Goal: Information Seeking & Learning: Understand process/instructions

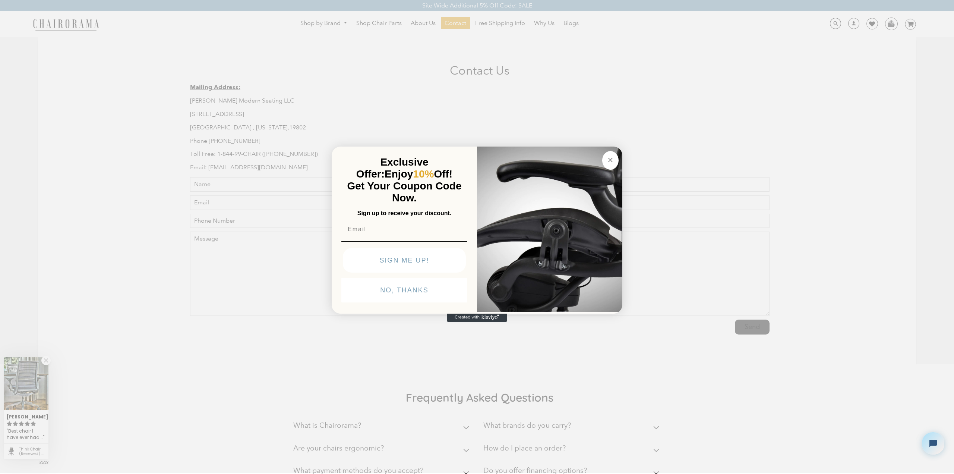
click at [380, 295] on button "NO, THANKS" at bounding box center [404, 290] width 126 height 25
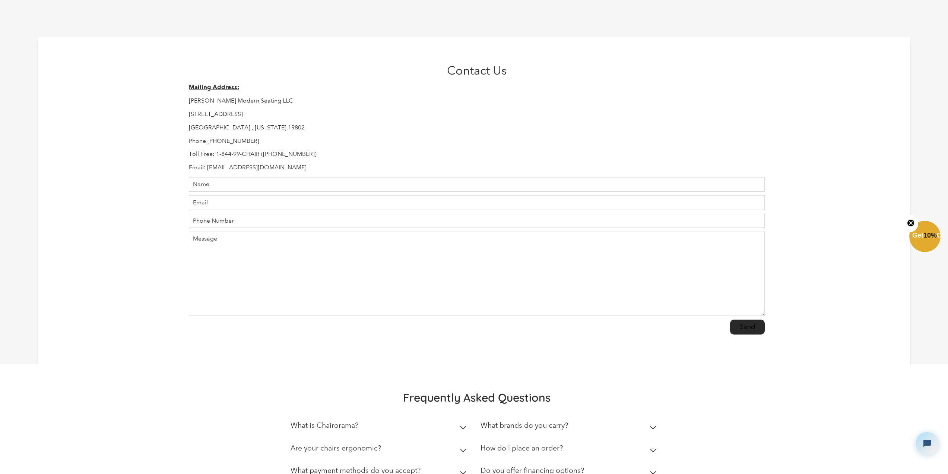
scroll to position [186, 0]
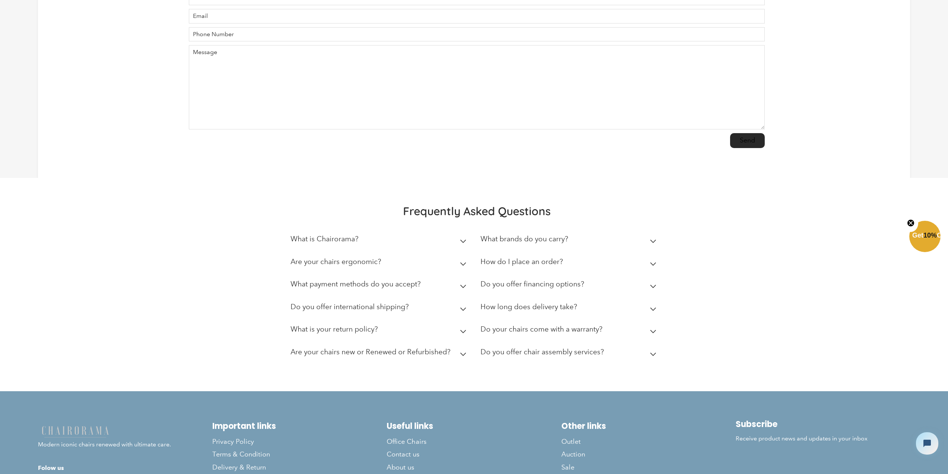
click at [543, 328] on h2 "Do your chairs come with a warranty?" at bounding box center [542, 329] width 122 height 9
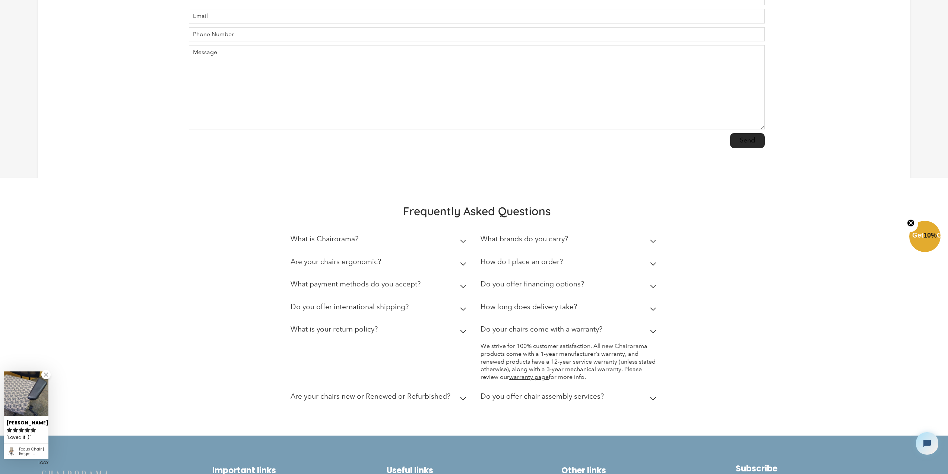
click at [379, 337] on summary "What is your return policy?" at bounding box center [380, 330] width 179 height 23
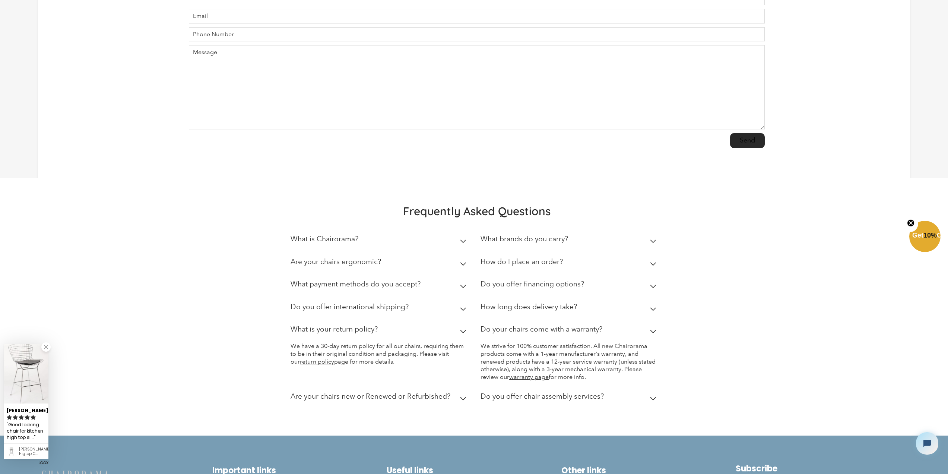
click at [318, 396] on h2 "Are your chairs new or Renewed or Refurbished?" at bounding box center [371, 396] width 160 height 9
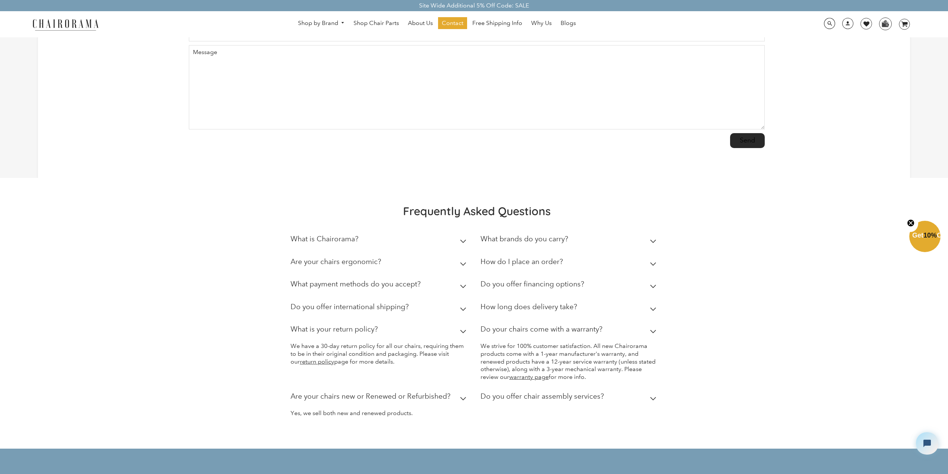
scroll to position [0, 0]
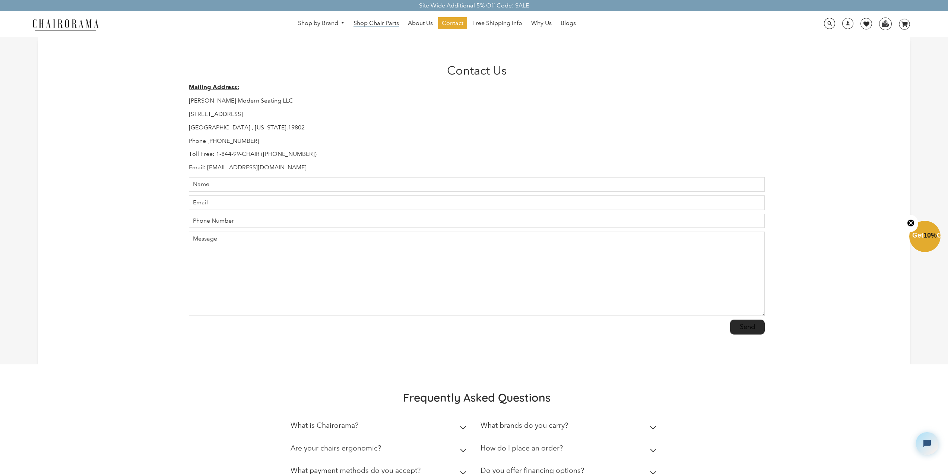
click at [389, 25] on span "Shop Chair Parts" at bounding box center [376, 23] width 45 height 8
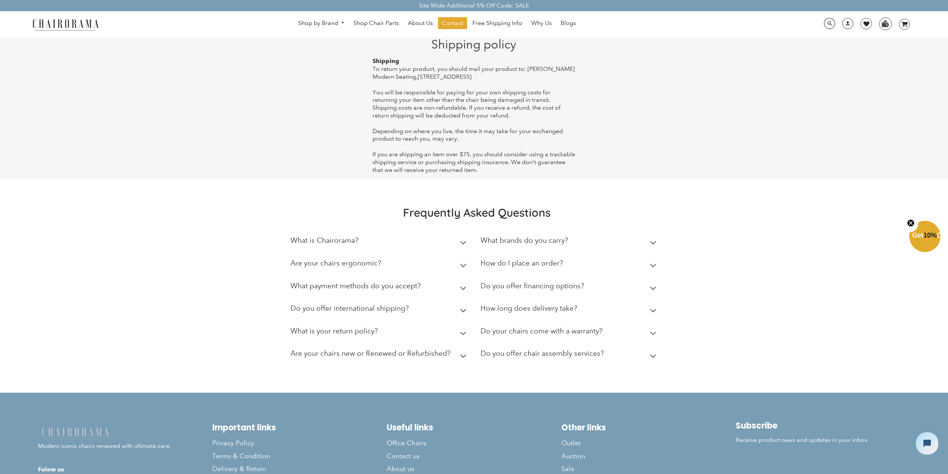
scroll to position [65, 0]
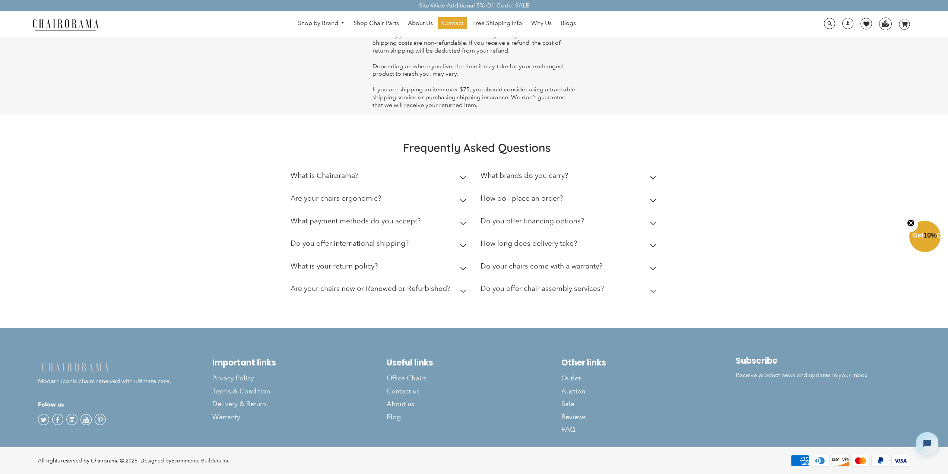
click at [320, 269] on h2 "What is your return policy?" at bounding box center [334, 266] width 87 height 9
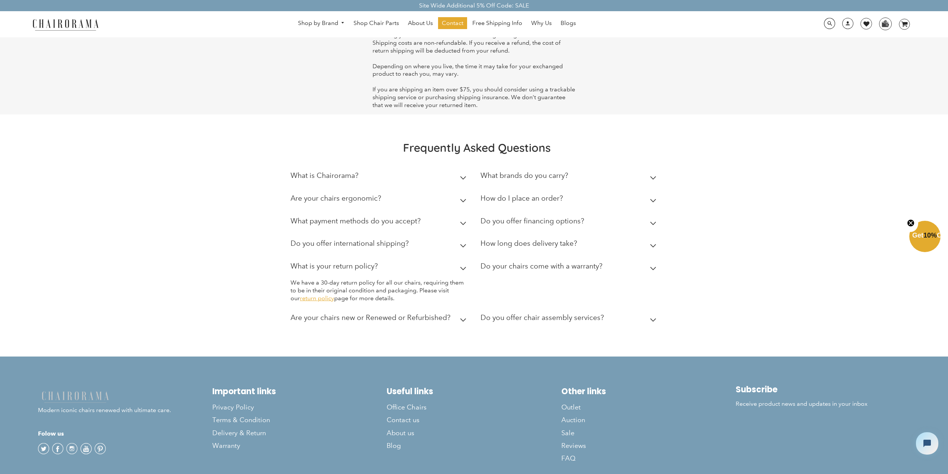
click at [309, 300] on link "return policy" at bounding box center [317, 297] width 34 height 7
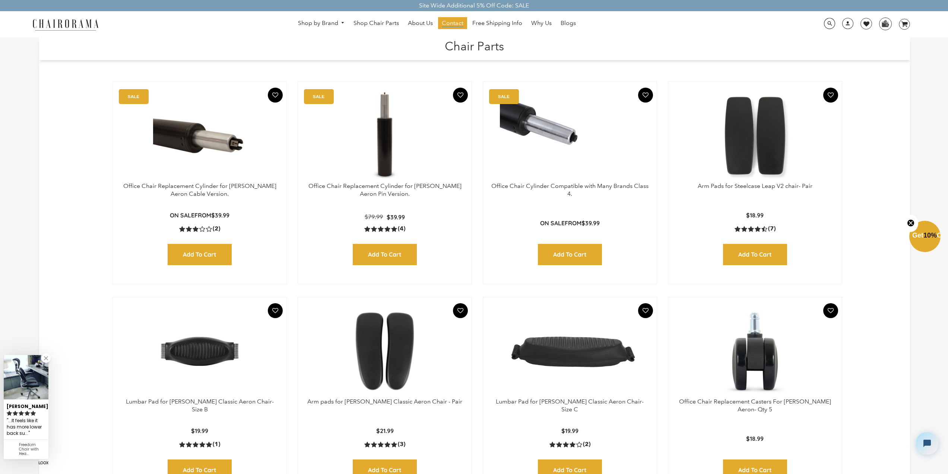
click at [460, 24] on span "Contact" at bounding box center [453, 23] width 22 height 8
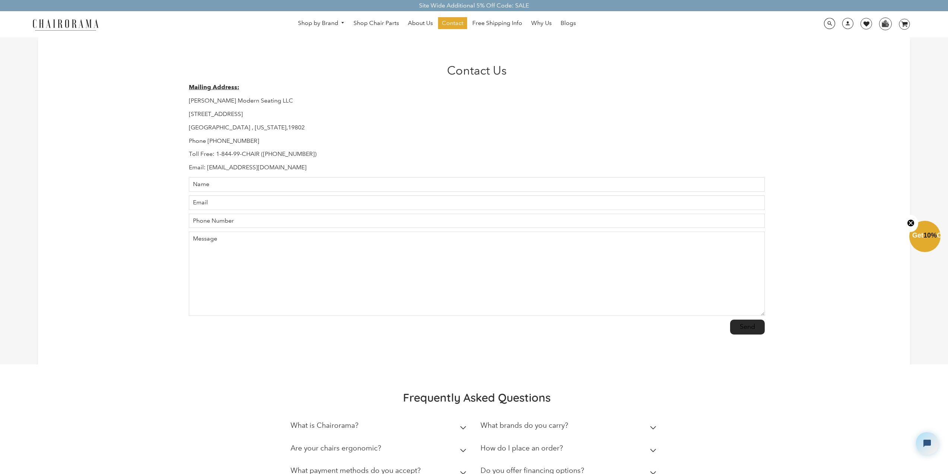
scroll to position [186, 0]
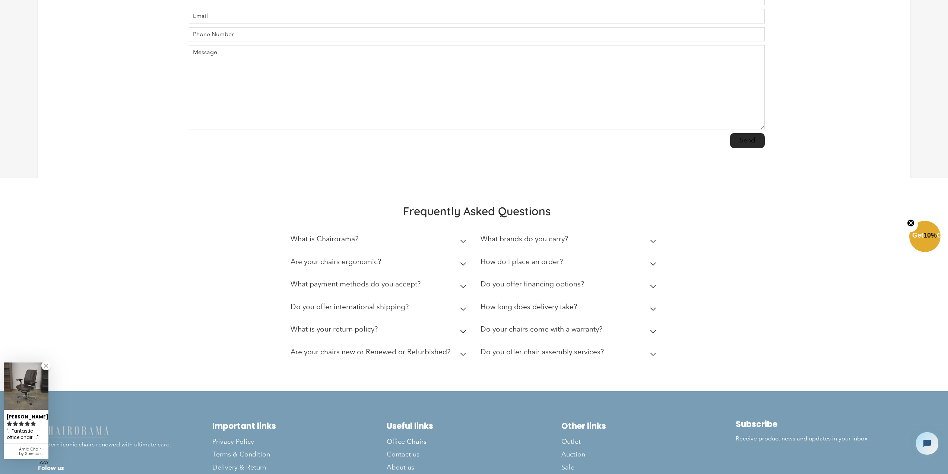
click at [319, 238] on h2 "What is Chairorama?" at bounding box center [325, 238] width 68 height 9
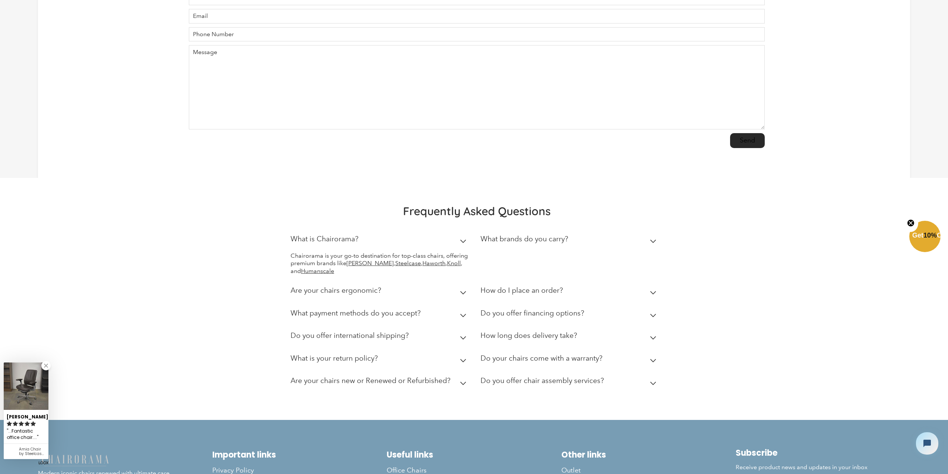
scroll to position [279, 0]
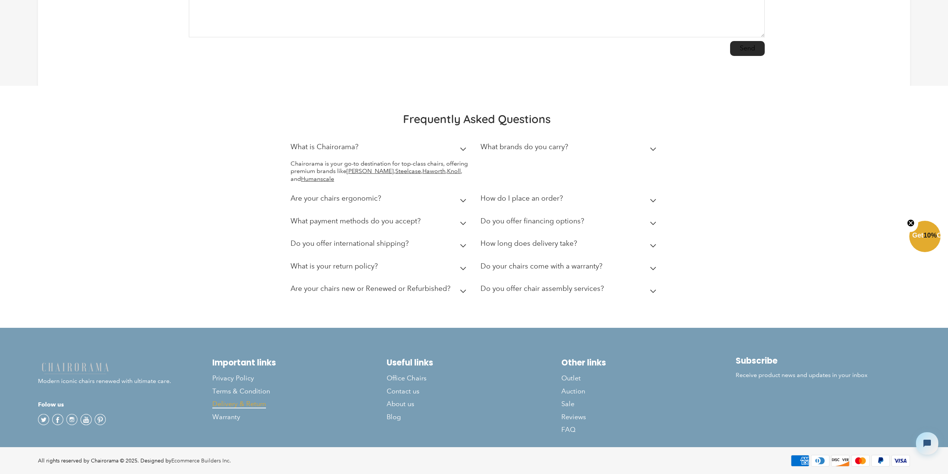
click at [237, 404] on span "Delivery & Return" at bounding box center [239, 403] width 54 height 9
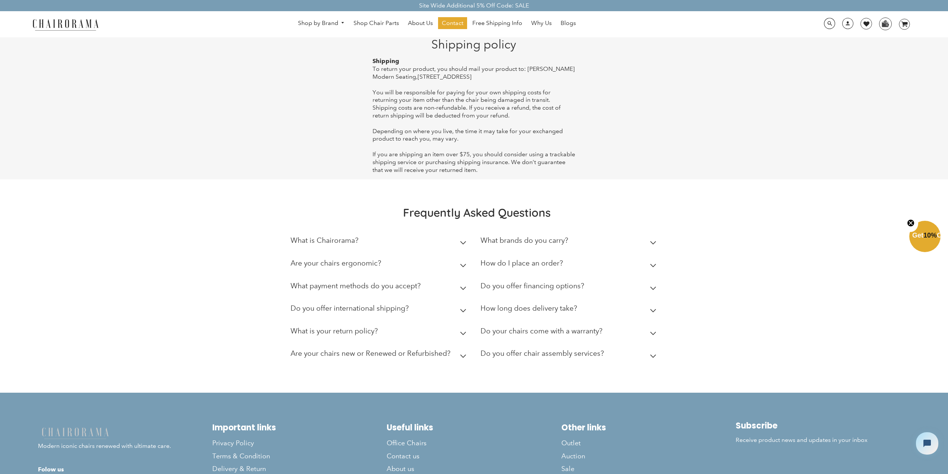
scroll to position [65, 0]
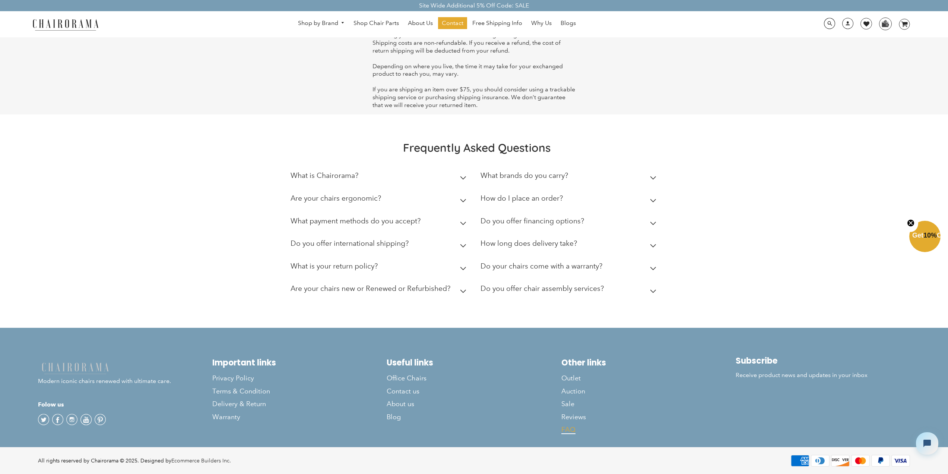
click at [568, 430] on span "FAQ" at bounding box center [569, 429] width 14 height 9
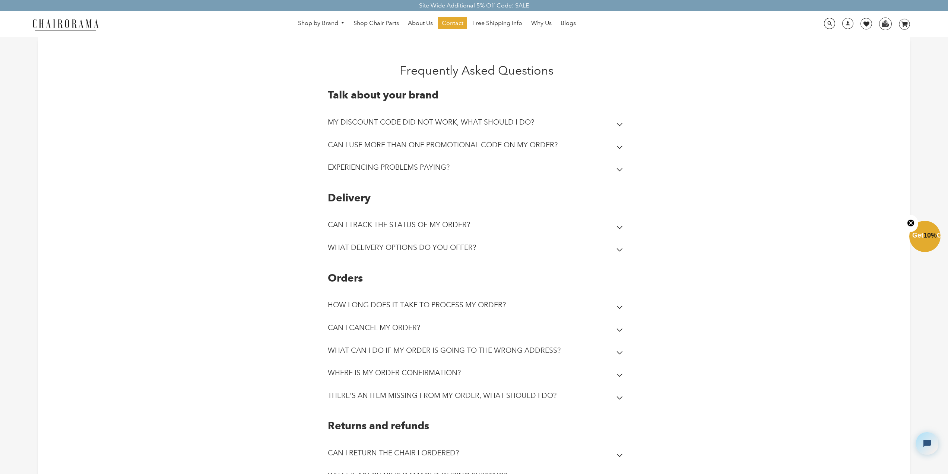
scroll to position [148, 0]
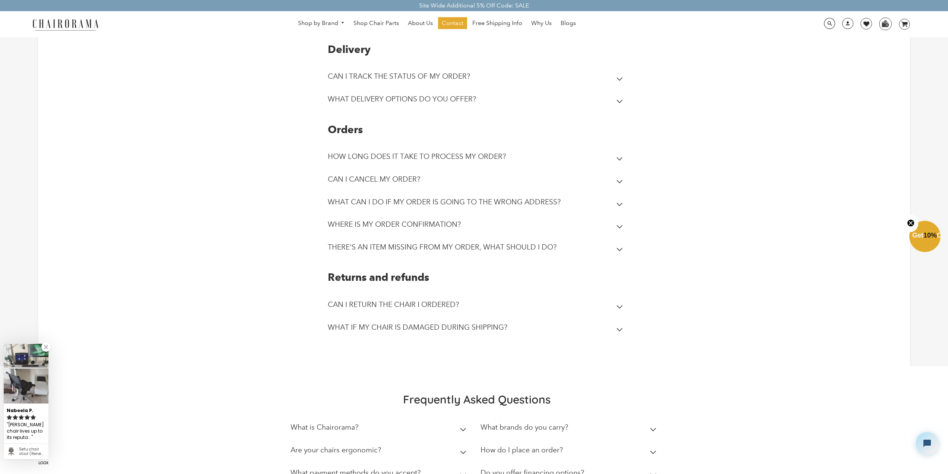
drag, startPoint x: 339, startPoint y: 251, endPoint x: 345, endPoint y: 246, distance: 7.7
click at [345, 246] on h2 "THERE'S AN ITEM MISSING FROM MY ORDER, WHAT SHOULD I DO?" at bounding box center [442, 247] width 229 height 9
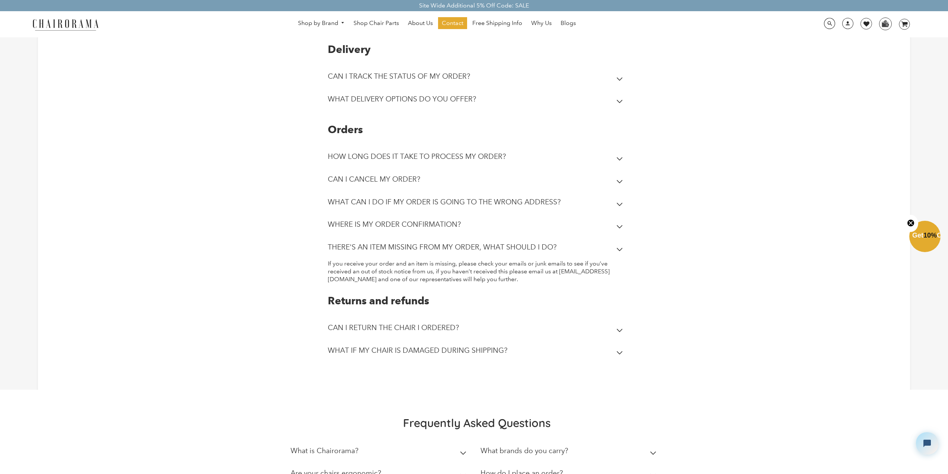
click at [345, 246] on h2 "THERE'S AN ITEM MISSING FROM MY ORDER, WHAT SHOULD I DO?" at bounding box center [442, 247] width 229 height 9
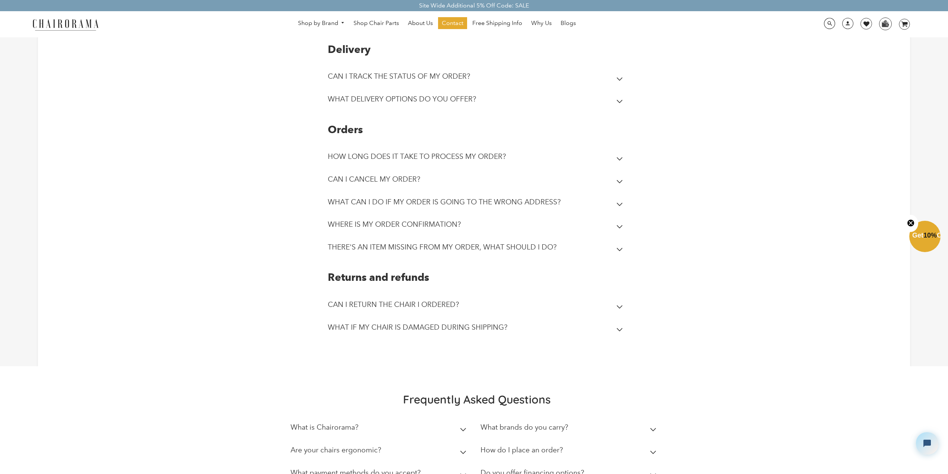
click at [357, 321] on summary "WHAT IF MY CHAIR IS DAMAGED DURING SHIPPING?" at bounding box center [477, 329] width 298 height 23
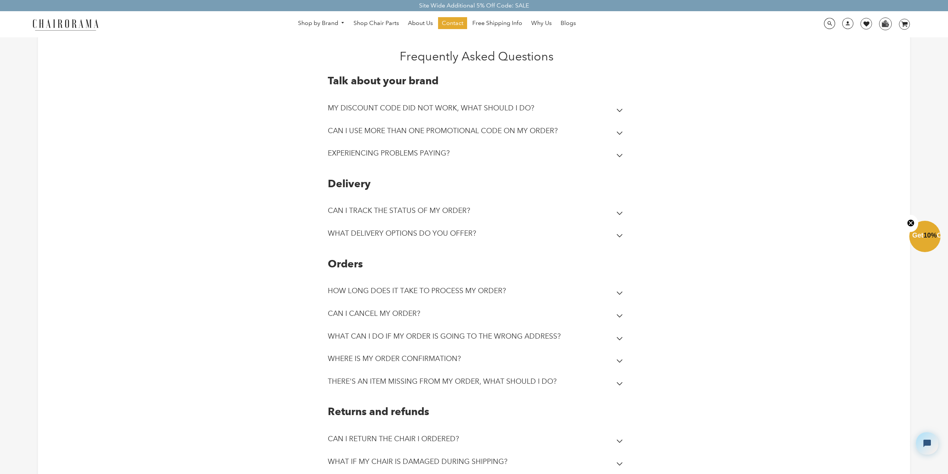
scroll to position [200, 0]
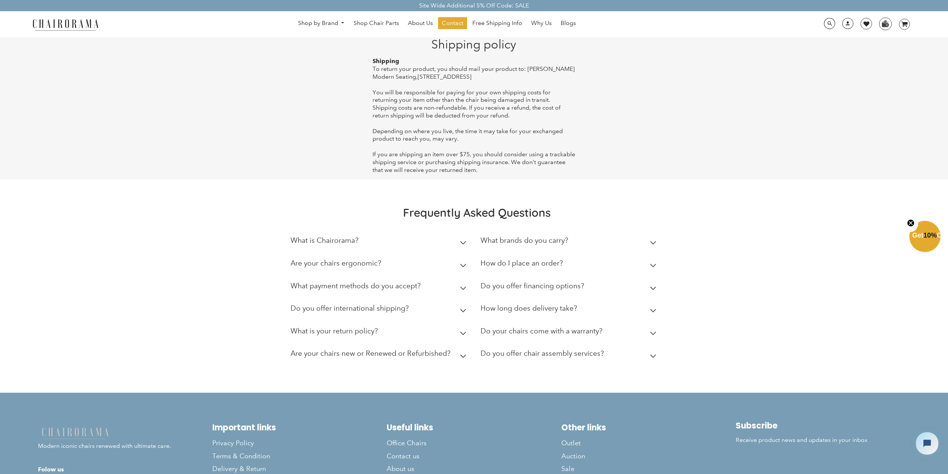
scroll to position [65, 0]
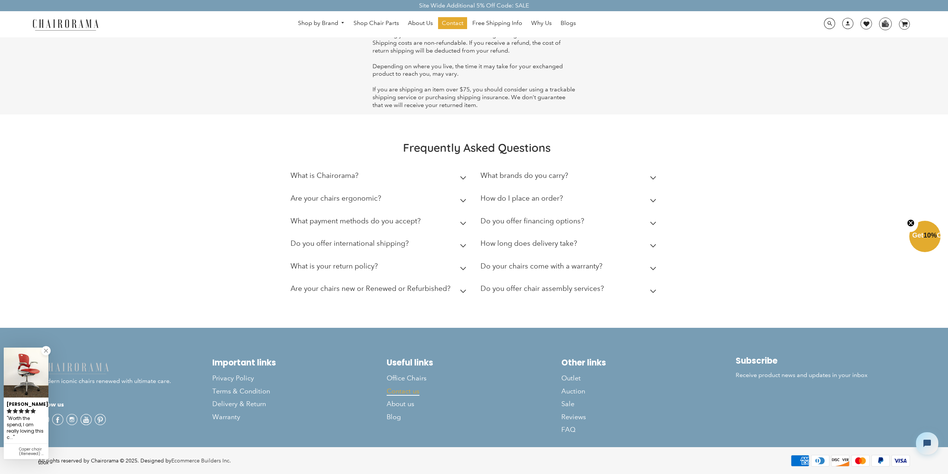
click at [392, 391] on span "Contact us" at bounding box center [403, 391] width 33 height 9
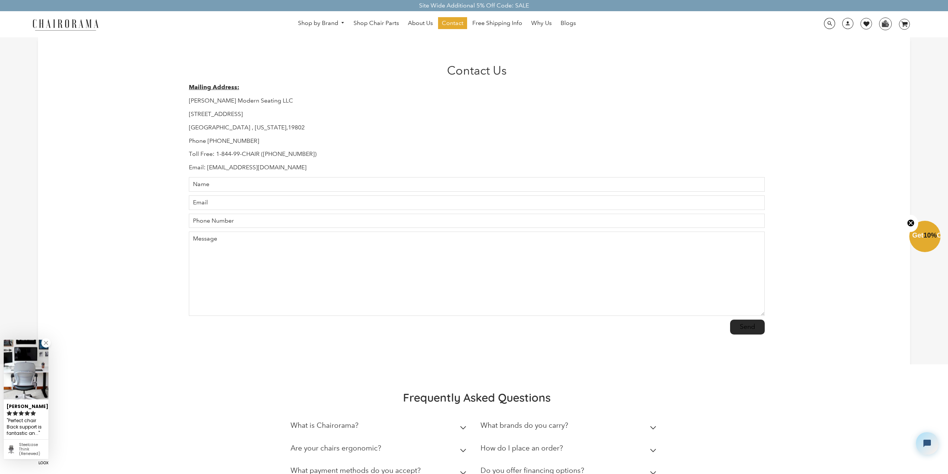
click at [161, 123] on div "Contact Us Mailing Address: [PERSON_NAME] Modern Seating LLC [STREET_ADDRESS][U…" at bounding box center [474, 200] width 872 height 327
